Goal: Information Seeking & Learning: Learn about a topic

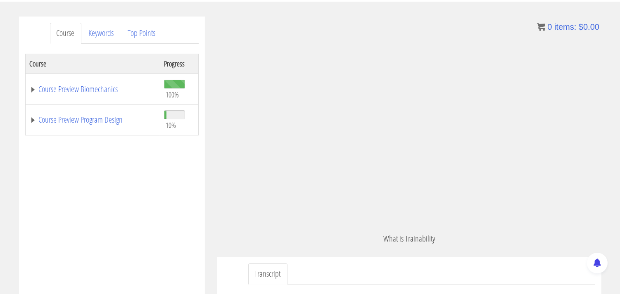
scroll to position [63, 0]
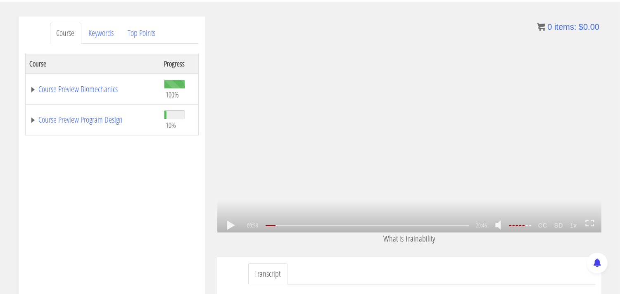
click at [229, 225] on link at bounding box center [231, 225] width 14 height 0
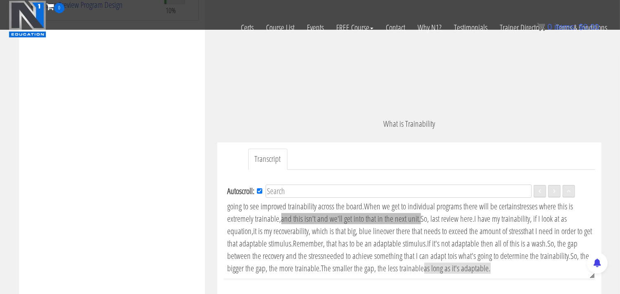
scroll to position [287, 0]
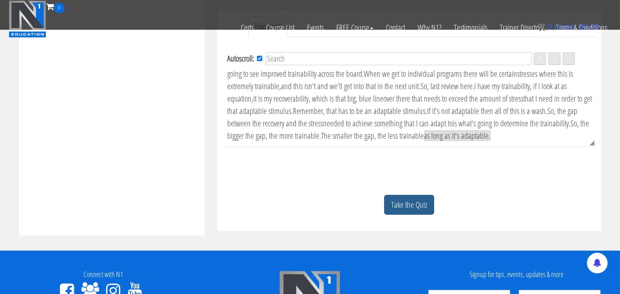
click at [411, 206] on link "Take the Quiz" at bounding box center [409, 205] width 50 height 20
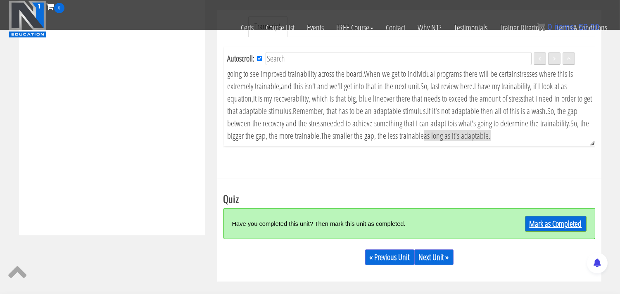
click at [560, 223] on link "Mark as Completed" at bounding box center [555, 224] width 61 height 16
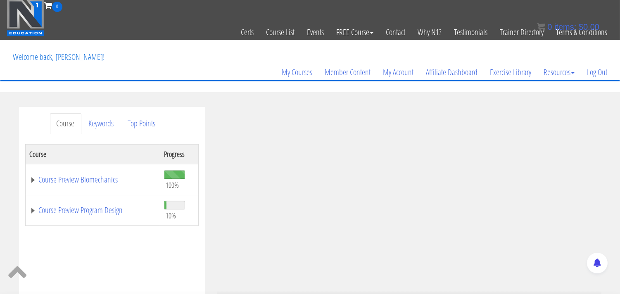
scroll to position [0, 0]
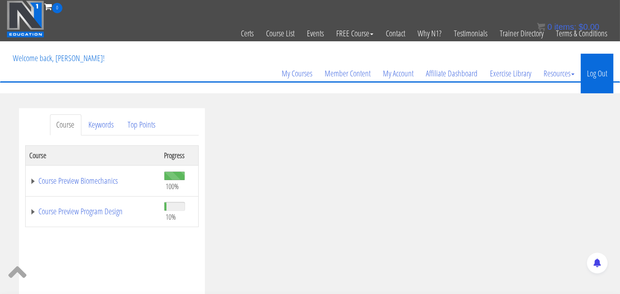
click at [586, 73] on link "Log Out" at bounding box center [596, 74] width 33 height 40
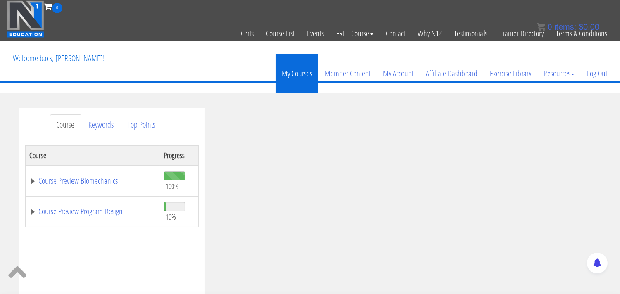
click at [298, 76] on link "My Courses" at bounding box center [296, 74] width 43 height 40
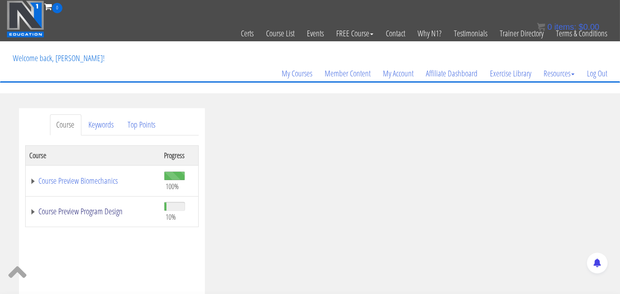
click at [96, 212] on link "Course Preview Program Design" at bounding box center [93, 211] width 126 height 8
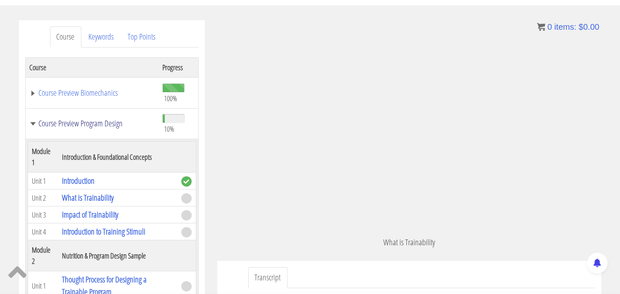
scroll to position [92, 0]
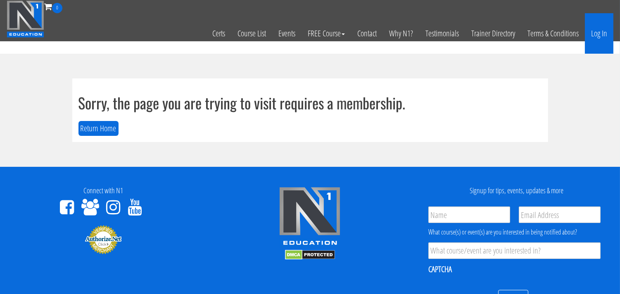
click at [600, 35] on link "Log In" at bounding box center [598, 33] width 28 height 40
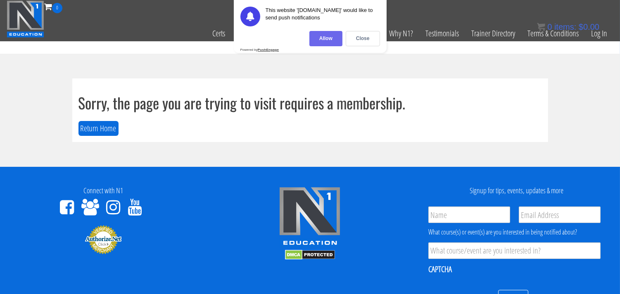
click at [323, 43] on div "Allow" at bounding box center [325, 38] width 33 height 15
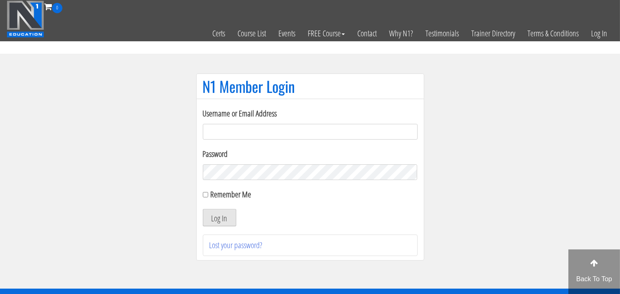
type input "[EMAIL_ADDRESS][DOMAIN_NAME]"
click at [220, 218] on button "Log In" at bounding box center [219, 217] width 33 height 17
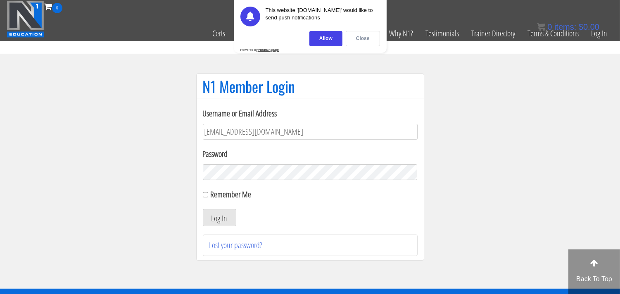
click at [364, 39] on div "Close" at bounding box center [362, 38] width 34 height 15
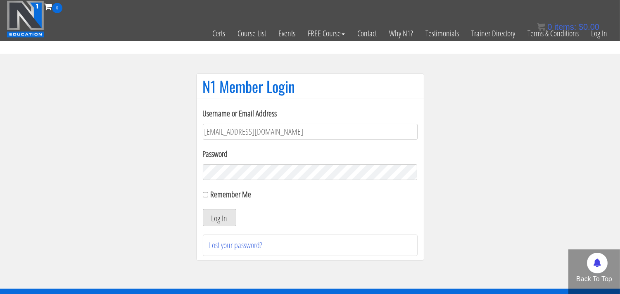
click at [217, 219] on button "Log In" at bounding box center [219, 217] width 33 height 17
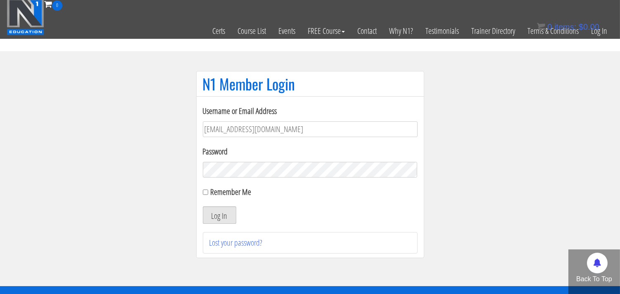
scroll to position [1, 0]
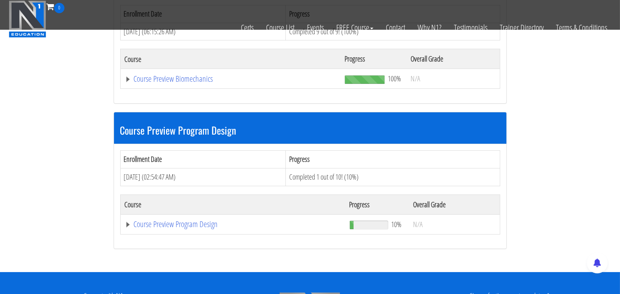
scroll to position [183, 0]
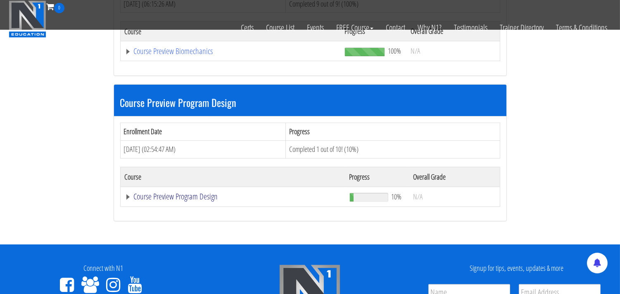
click at [198, 55] on link "Course Preview Program Design" at bounding box center [231, 51] width 212 height 8
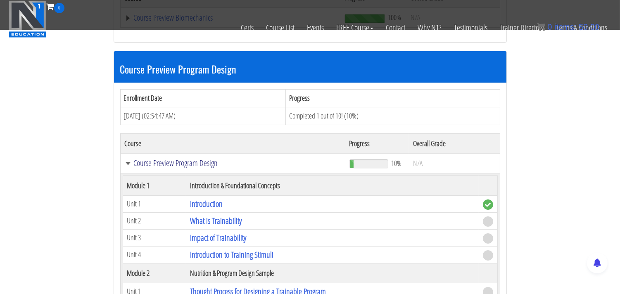
scroll to position [275, 0]
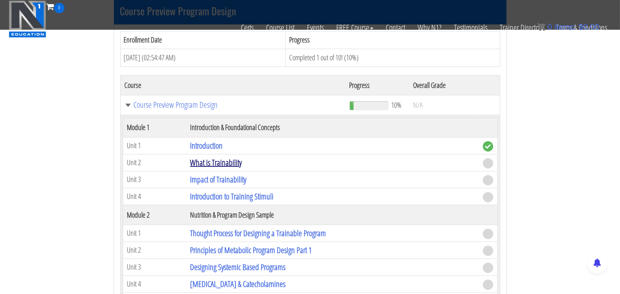
click at [228, 163] on link "What is Trainability" at bounding box center [216, 162] width 52 height 11
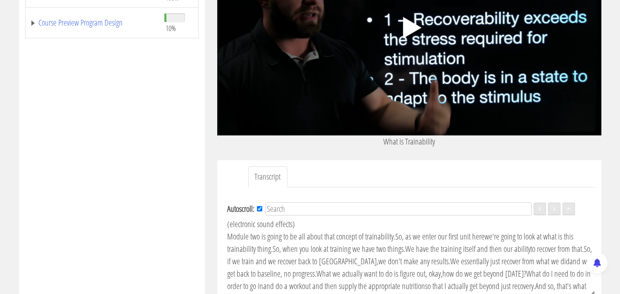
scroll to position [229, 0]
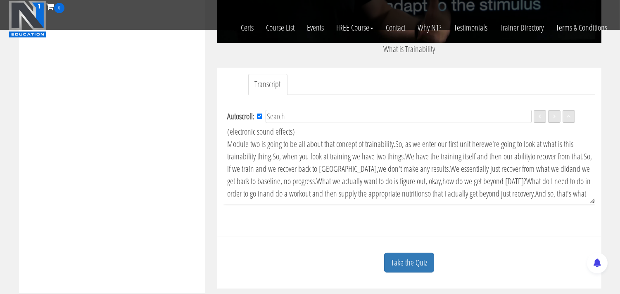
click at [409, 263] on link "Take the Quiz" at bounding box center [409, 263] width 50 height 20
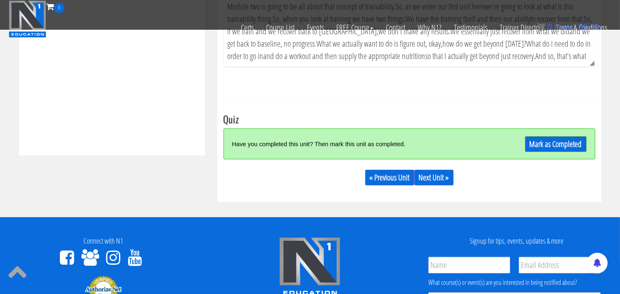
scroll to position [0, 0]
click at [553, 144] on link "Mark as Completed" at bounding box center [555, 144] width 61 height 16
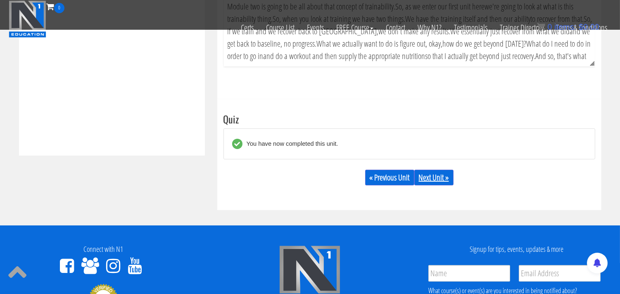
click at [438, 176] on link "Next Unit »" at bounding box center [433, 178] width 39 height 16
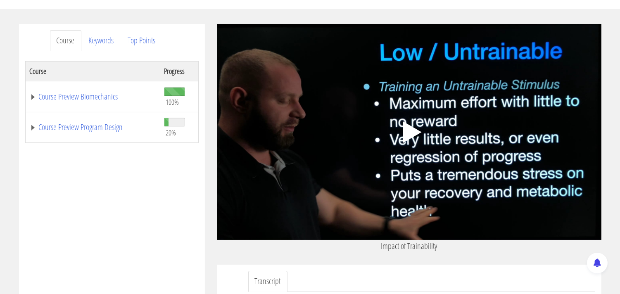
scroll to position [92, 0]
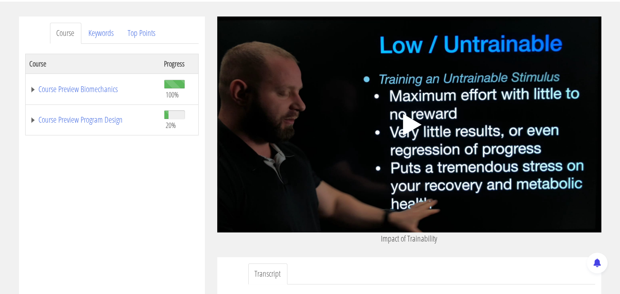
click at [411, 123] on polygon at bounding box center [411, 124] width 19 height 21
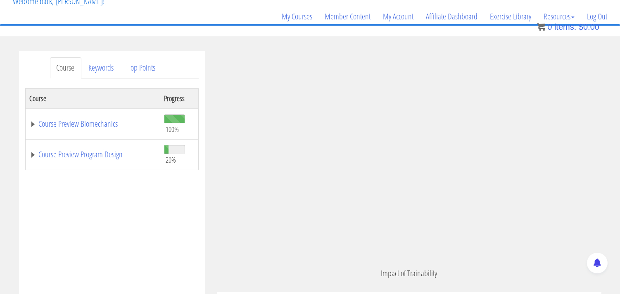
scroll to position [795, 0]
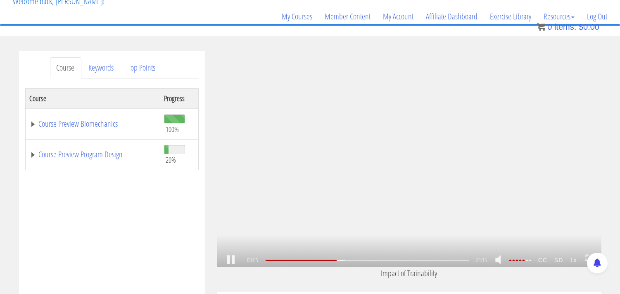
click at [226, 260] on link at bounding box center [231, 260] width 14 height 0
